Goal: Information Seeking & Learning: Learn about a topic

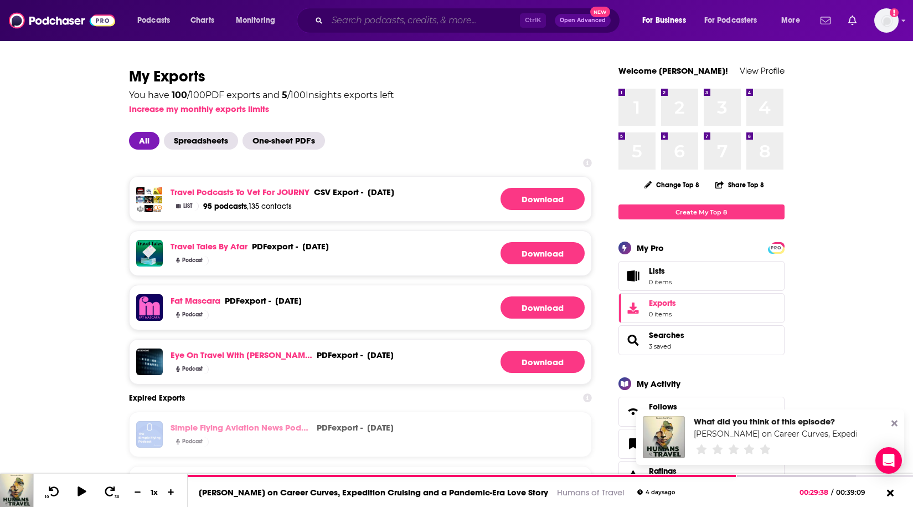
click at [348, 17] on input "Search podcasts, credits, & more..." at bounding box center [423, 21] width 193 height 18
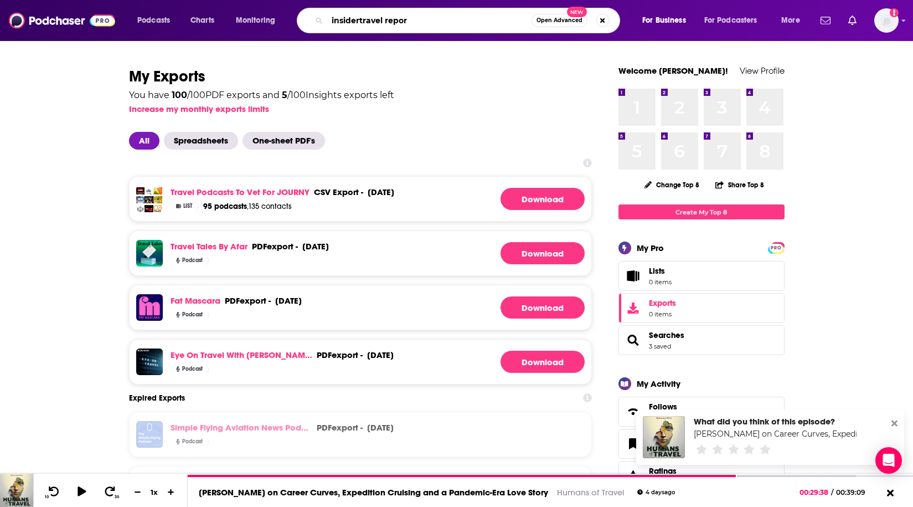
type input "insidertravel report"
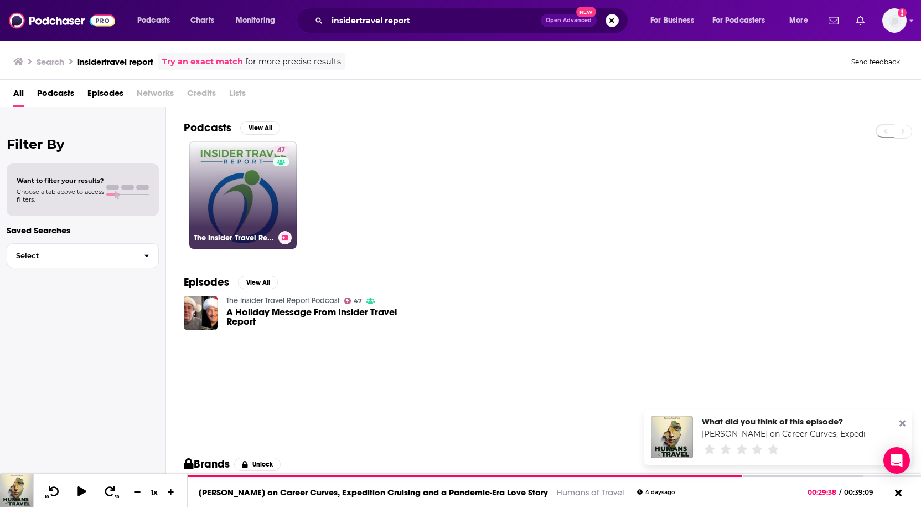
click at [252, 202] on link "47 The Insider Travel Report Podcast" at bounding box center [242, 194] width 107 height 107
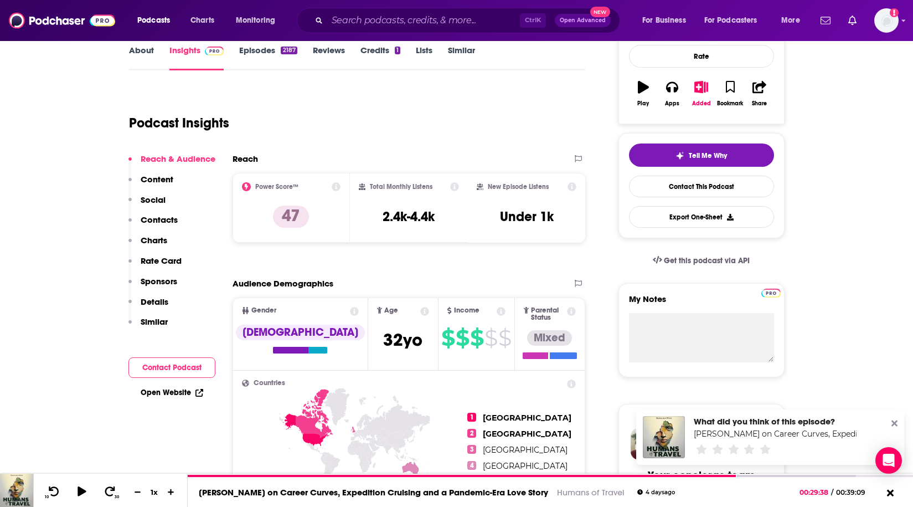
scroll to position [55, 0]
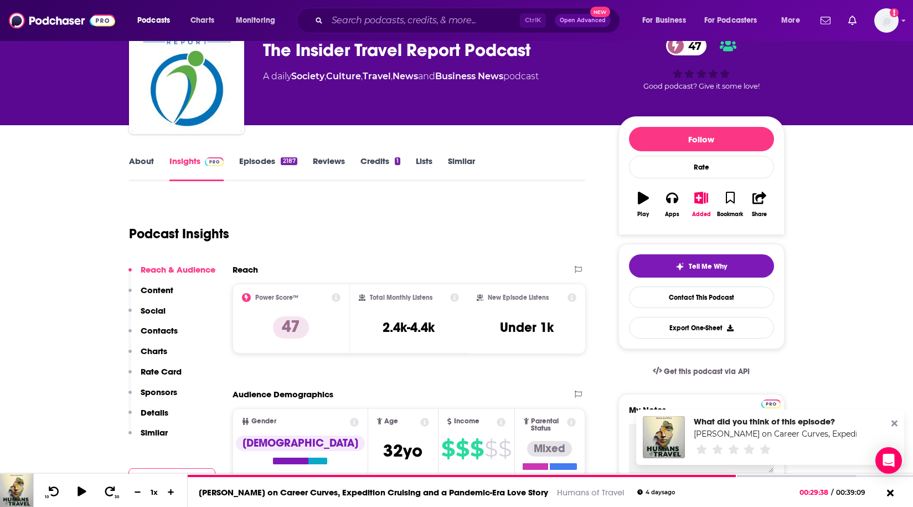
click at [265, 165] on link "Episodes 2187" at bounding box center [268, 168] width 58 height 25
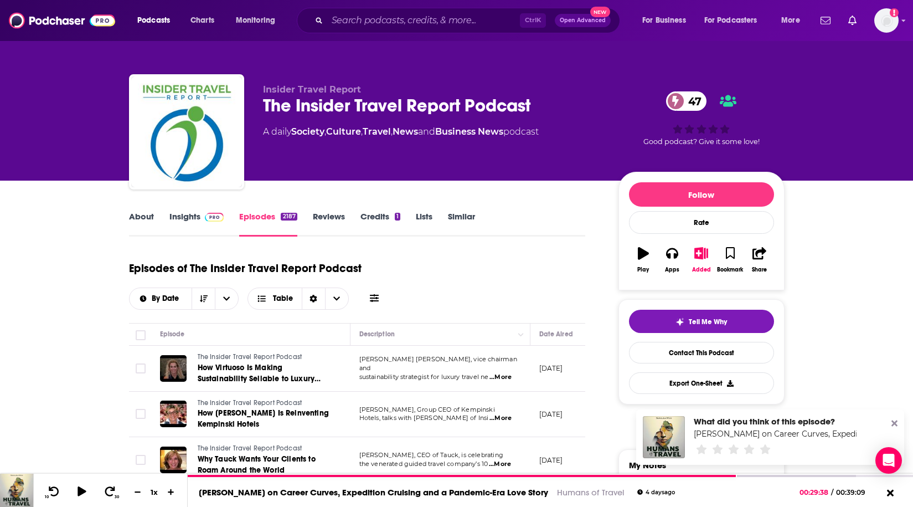
click at [150, 219] on link "About" at bounding box center [141, 223] width 25 height 25
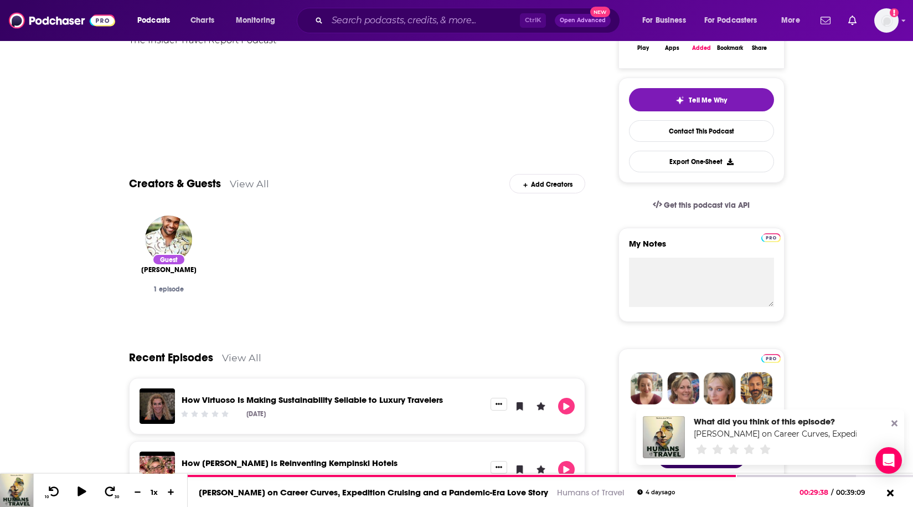
scroll to position [277, 0]
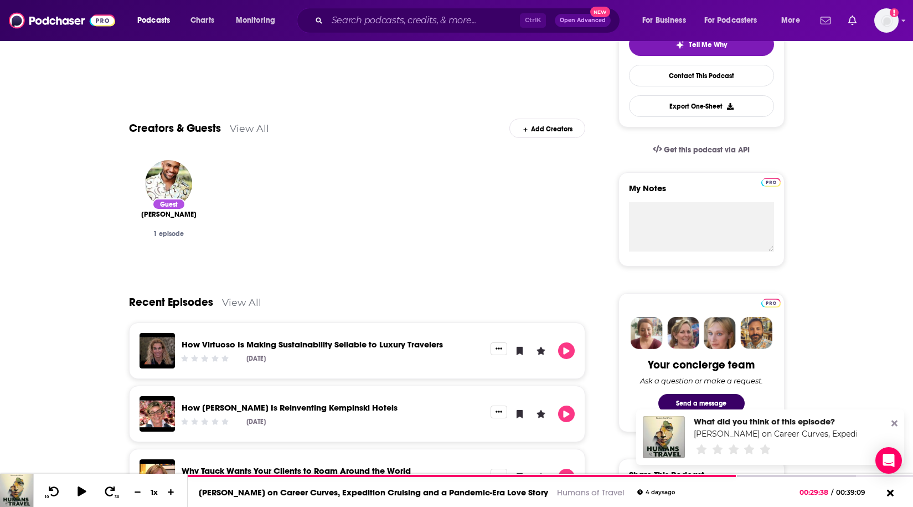
click at [337, 344] on link "How Virtuoso Is Making Sustainability Sellable to Luxury Travelers" at bounding box center [312, 344] width 261 height 11
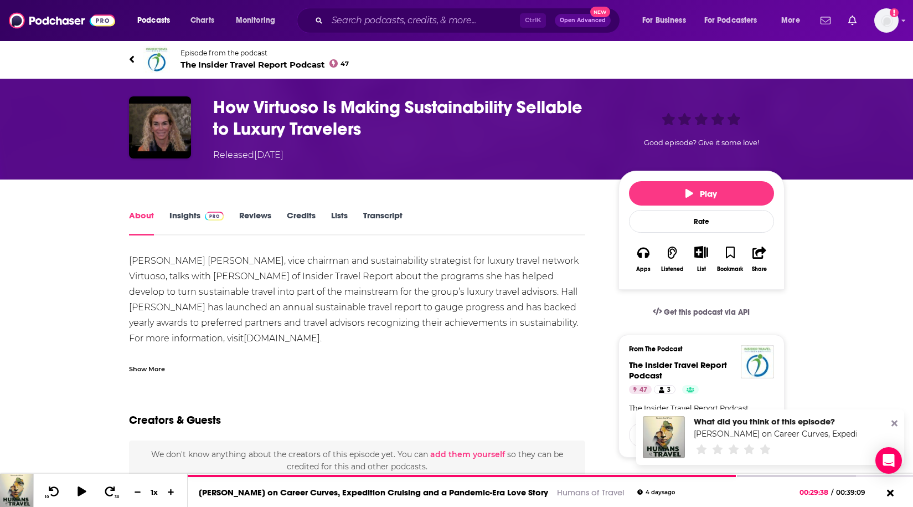
click at [144, 221] on link "About" at bounding box center [141, 222] width 25 height 25
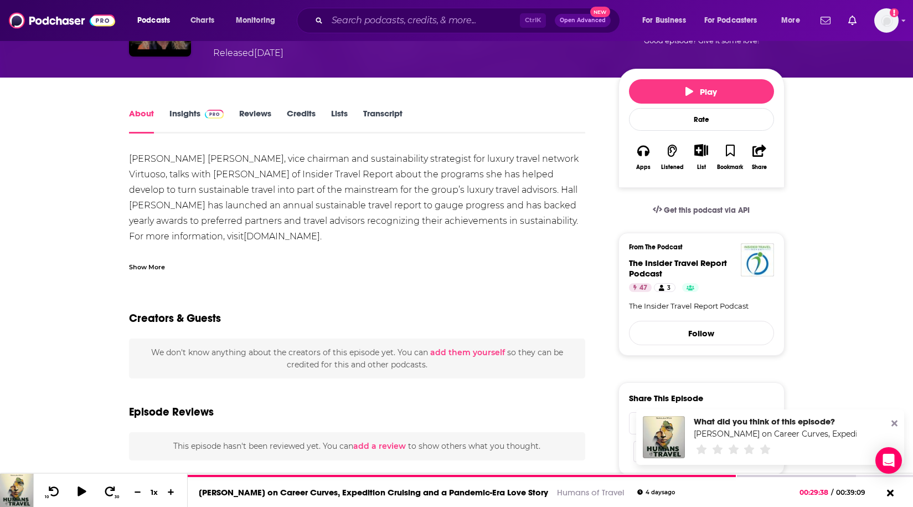
scroll to position [111, 0]
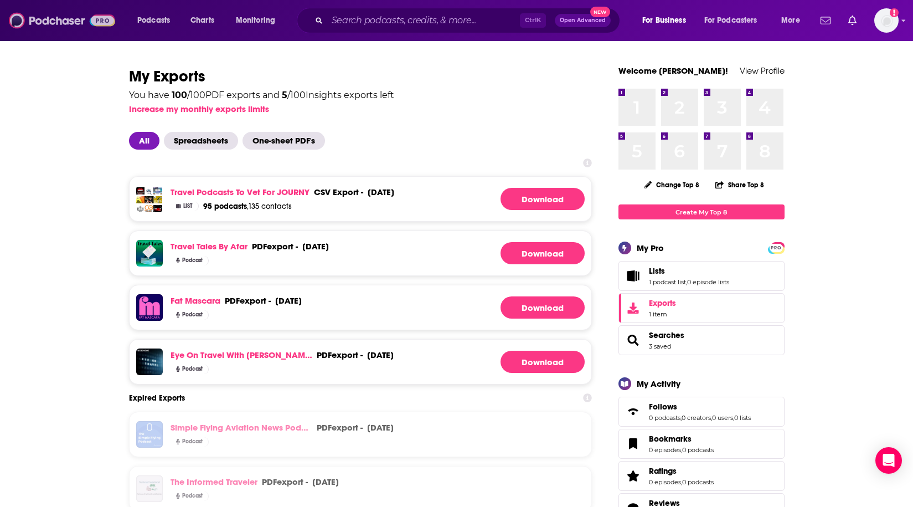
click at [59, 21] on img at bounding box center [62, 20] width 106 height 21
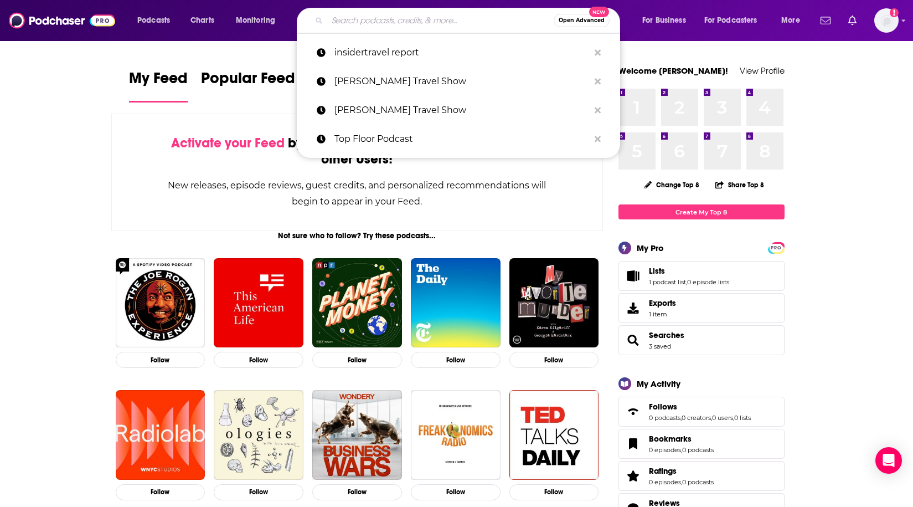
click at [353, 28] on input "Search podcasts, credits, & more..." at bounding box center [440, 21] width 226 height 18
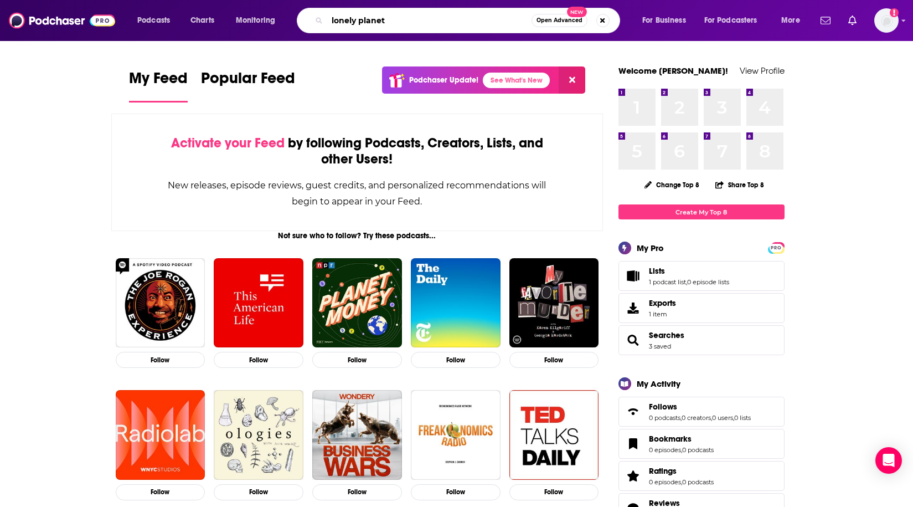
type input "lonely planet"
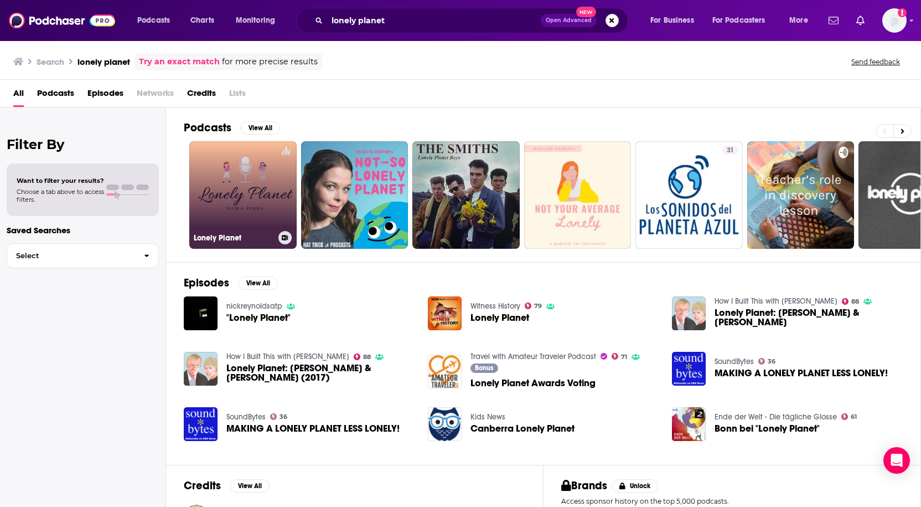
click at [243, 177] on link "Lonely Planet" at bounding box center [242, 194] width 107 height 107
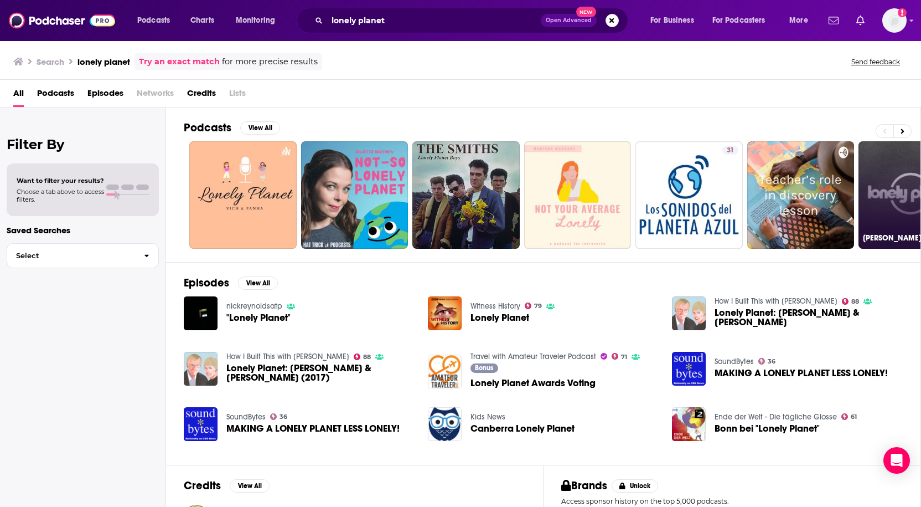
click at [879, 227] on link "[PERSON_NAME] and her leadership style by: [PERSON_NAME] - [PERSON_NAME] - [PER…" at bounding box center [912, 194] width 107 height 107
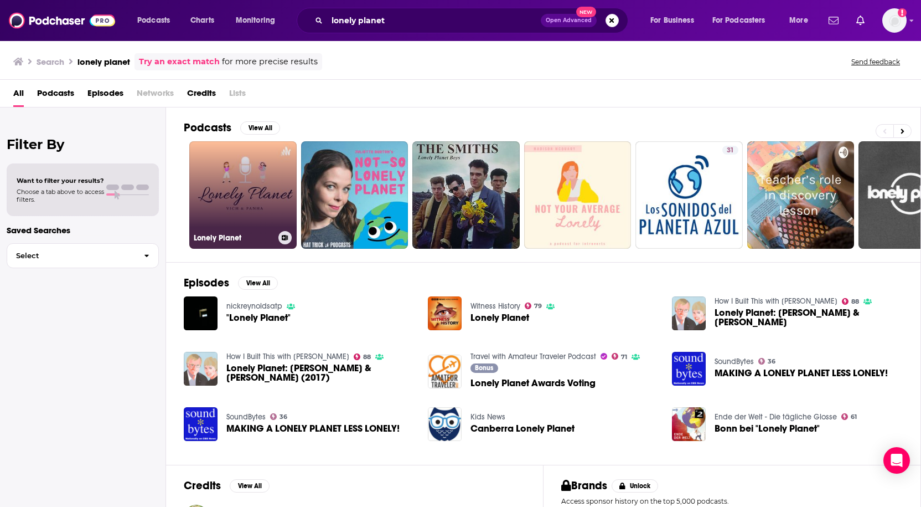
click at [257, 212] on link "Lonely Planet" at bounding box center [242, 194] width 107 height 107
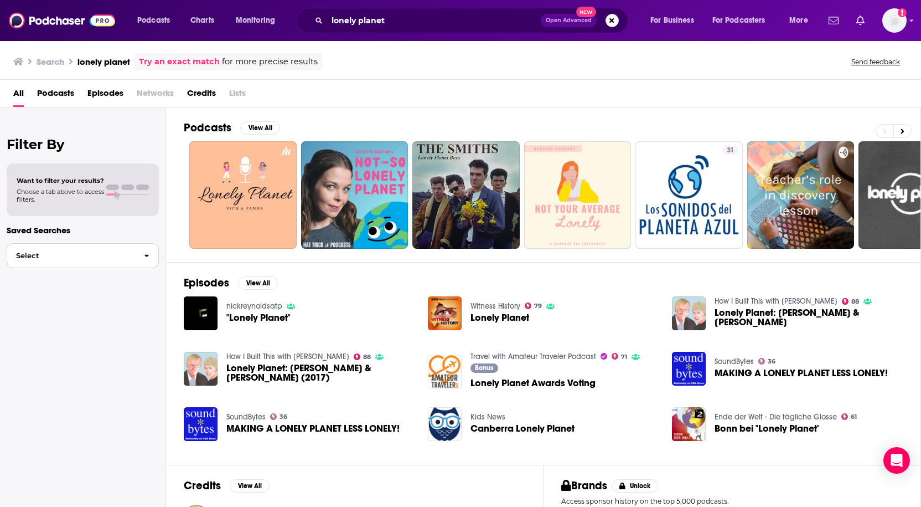
click at [146, 257] on icon "button" at bounding box center [146, 256] width 5 height 8
click at [110, 301] on span "Top Active Business Podcasts" at bounding box center [69, 299] width 107 height 7
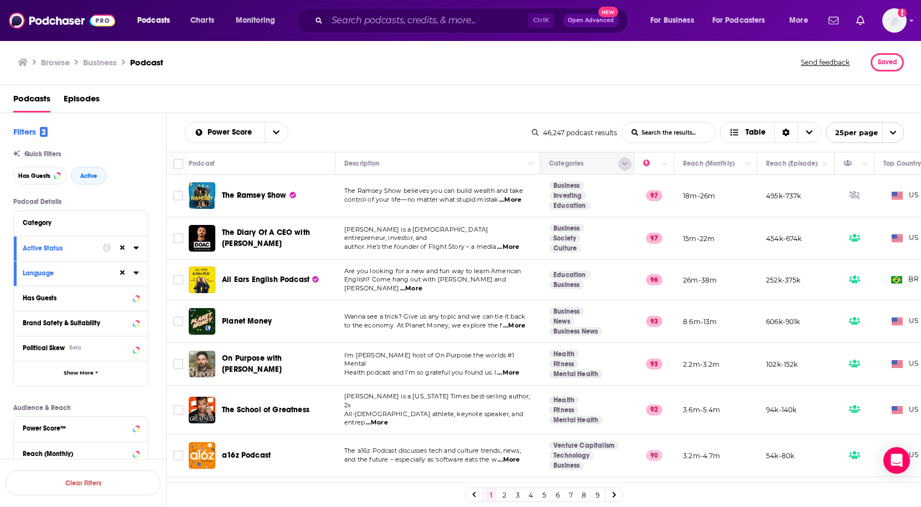
click at [628, 166] on button "Column Actions" at bounding box center [624, 163] width 13 height 13
click at [628, 166] on div at bounding box center [460, 253] width 921 height 507
click at [628, 166] on button "Column Actions" at bounding box center [624, 163] width 13 height 13
click at [628, 166] on div at bounding box center [460, 253] width 921 height 507
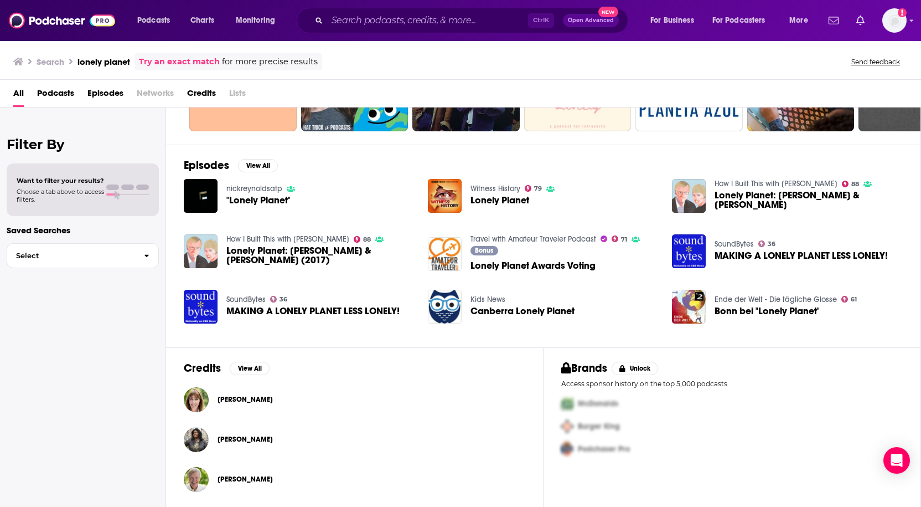
scroll to position [119, 0]
